Goal: Information Seeking & Learning: Learn about a topic

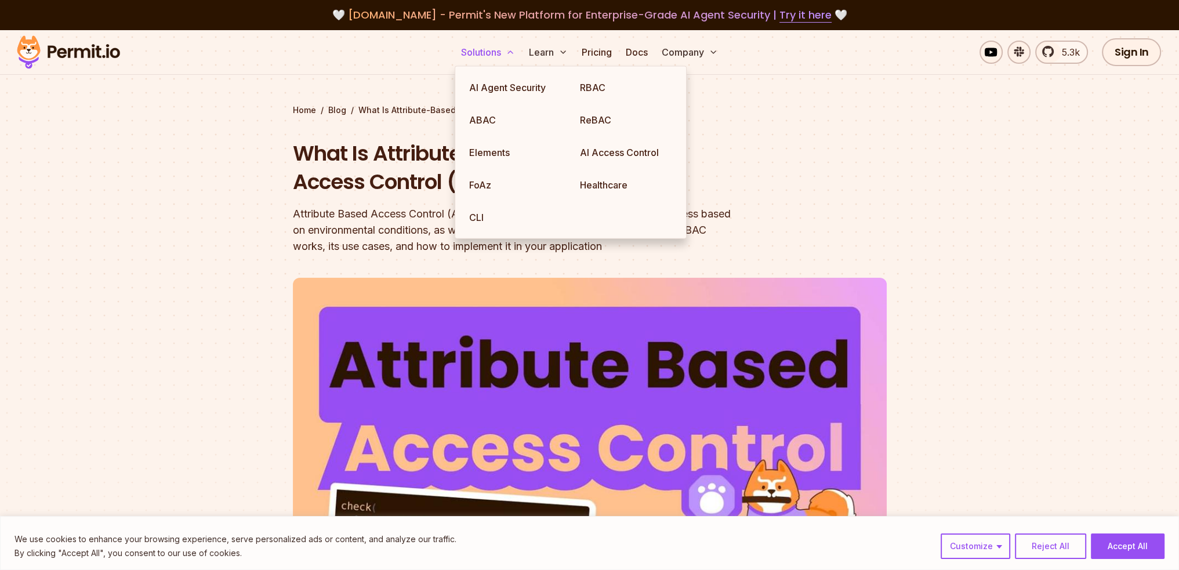
click at [490, 48] on button "Solutions" at bounding box center [487, 52] width 63 height 23
click at [496, 117] on link "ABAC" at bounding box center [515, 120] width 111 height 32
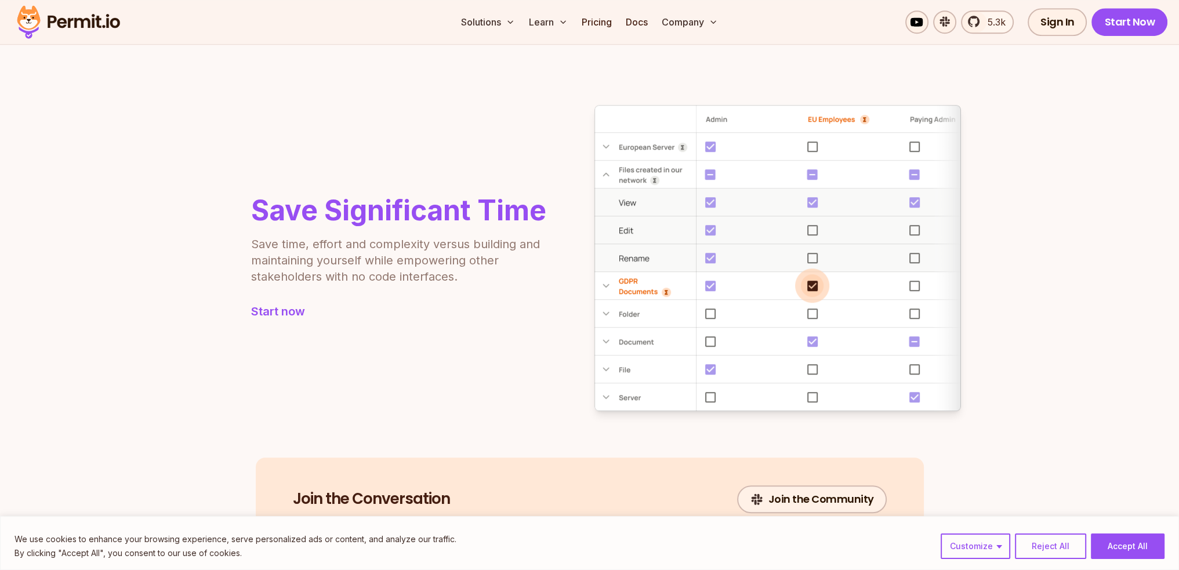
scroll to position [1043, 0]
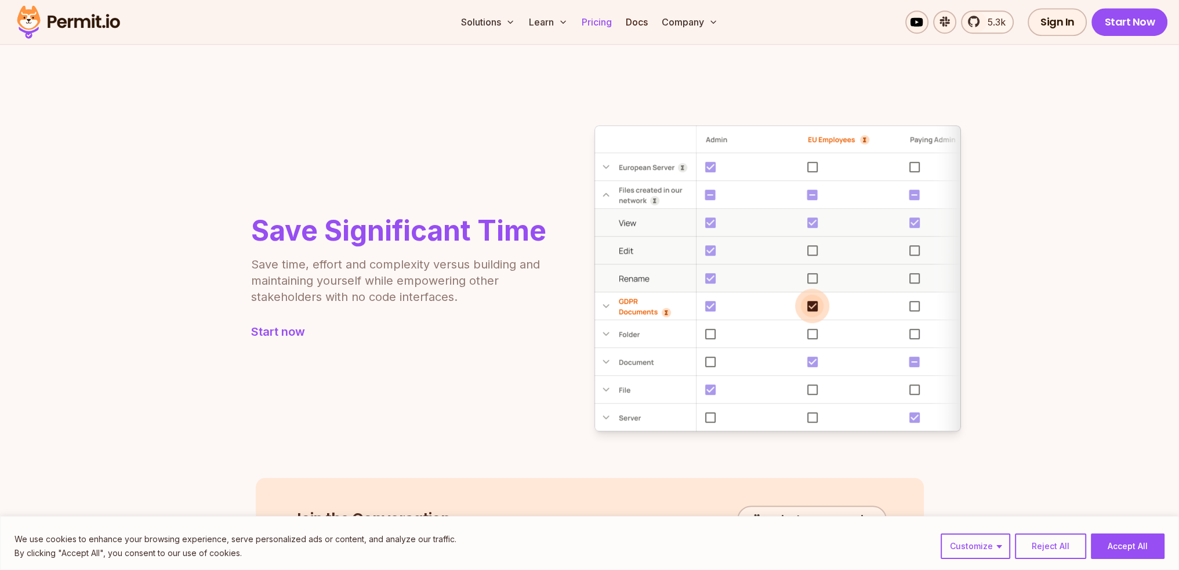
click at [602, 20] on link "Pricing" at bounding box center [596, 21] width 39 height 23
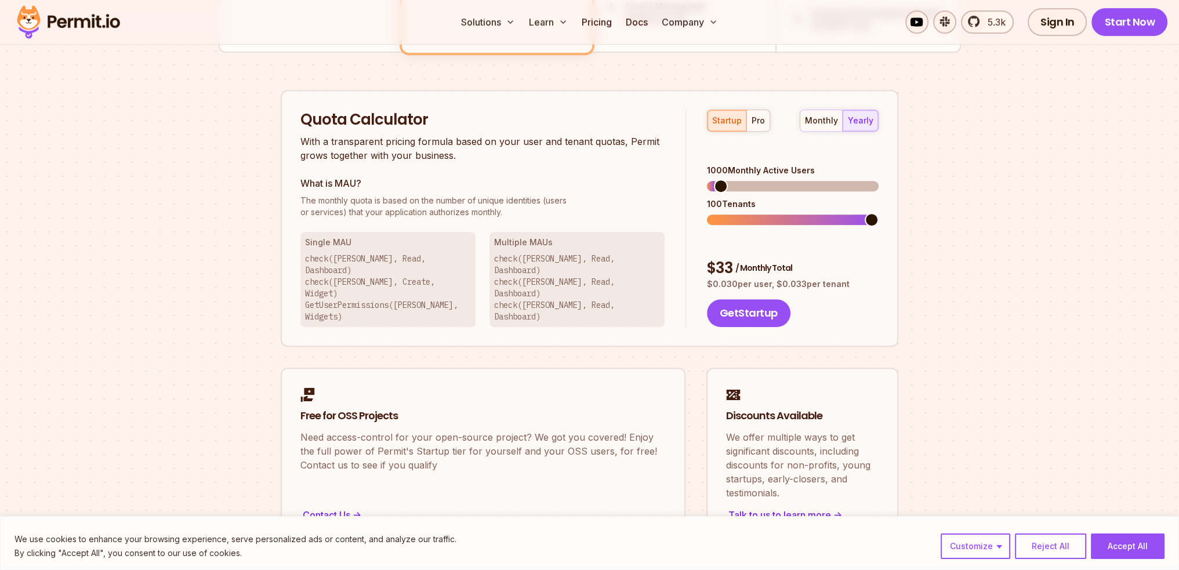
scroll to position [580, 0]
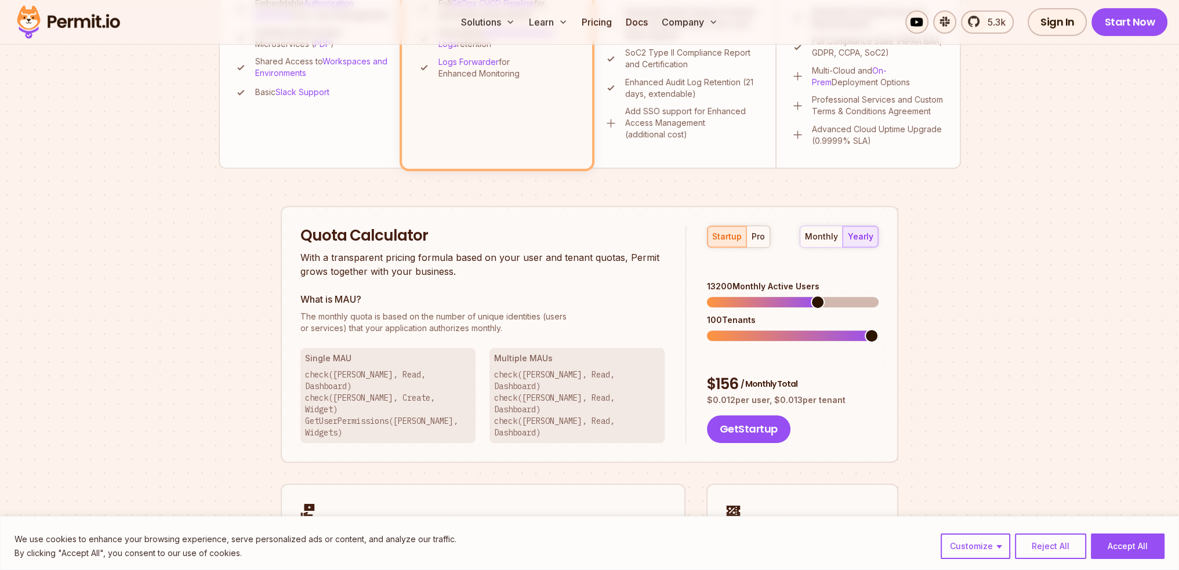
click at [820, 295] on span at bounding box center [817, 302] width 14 height 14
click at [760, 240] on div "pro" at bounding box center [757, 237] width 13 height 12
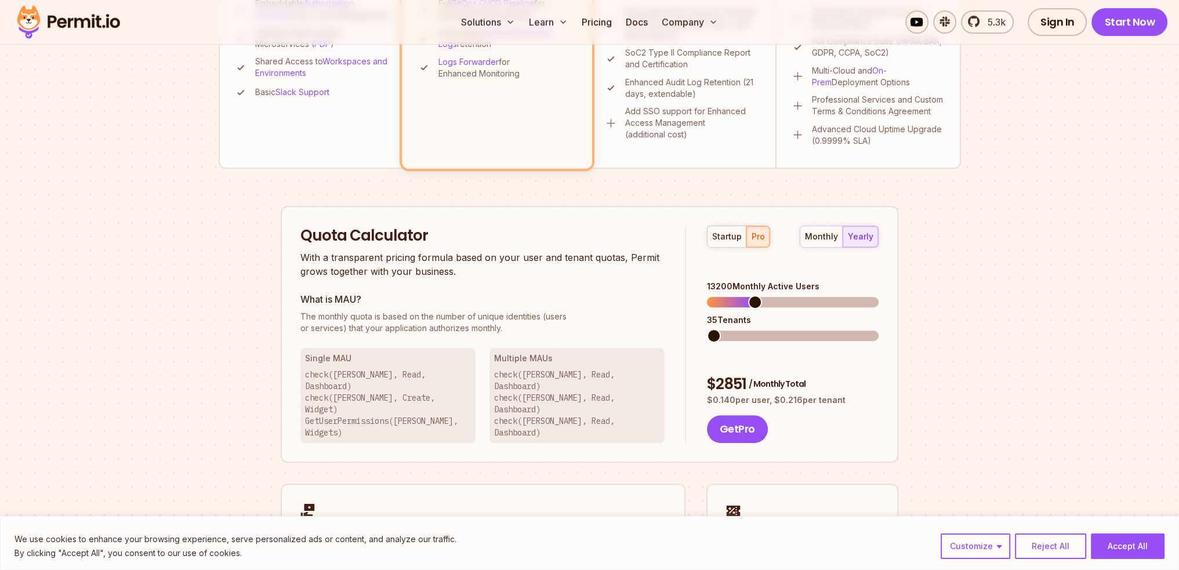
click at [707, 329] on span at bounding box center [714, 336] width 14 height 14
click at [707, 295] on span at bounding box center [714, 302] width 14 height 14
